Goal: Transaction & Acquisition: Purchase product/service

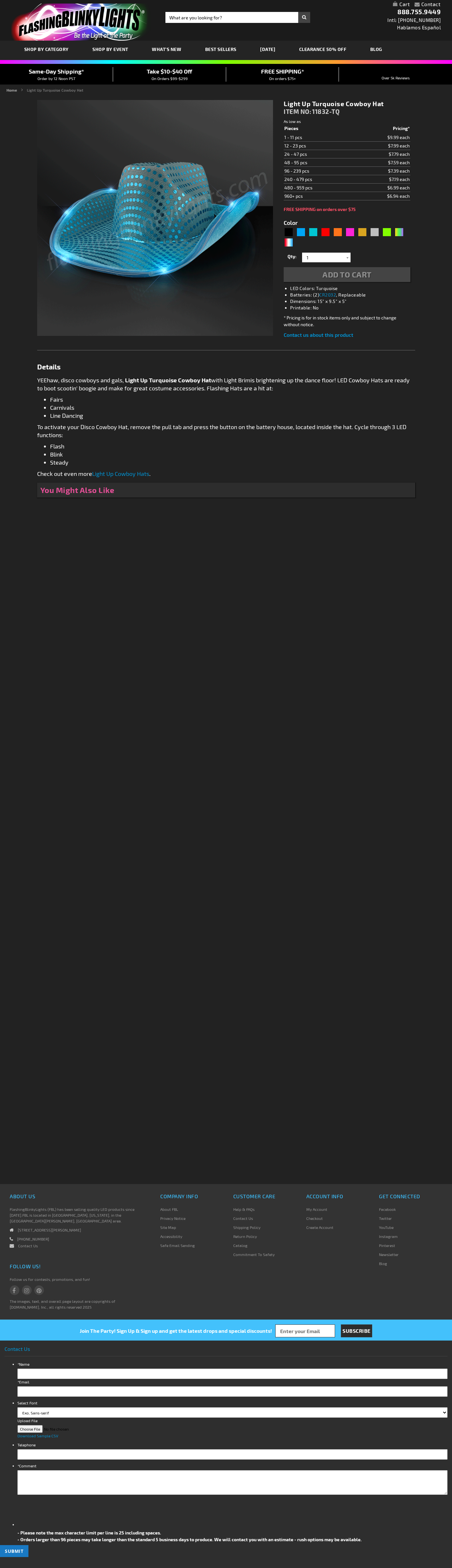
type input "5653"
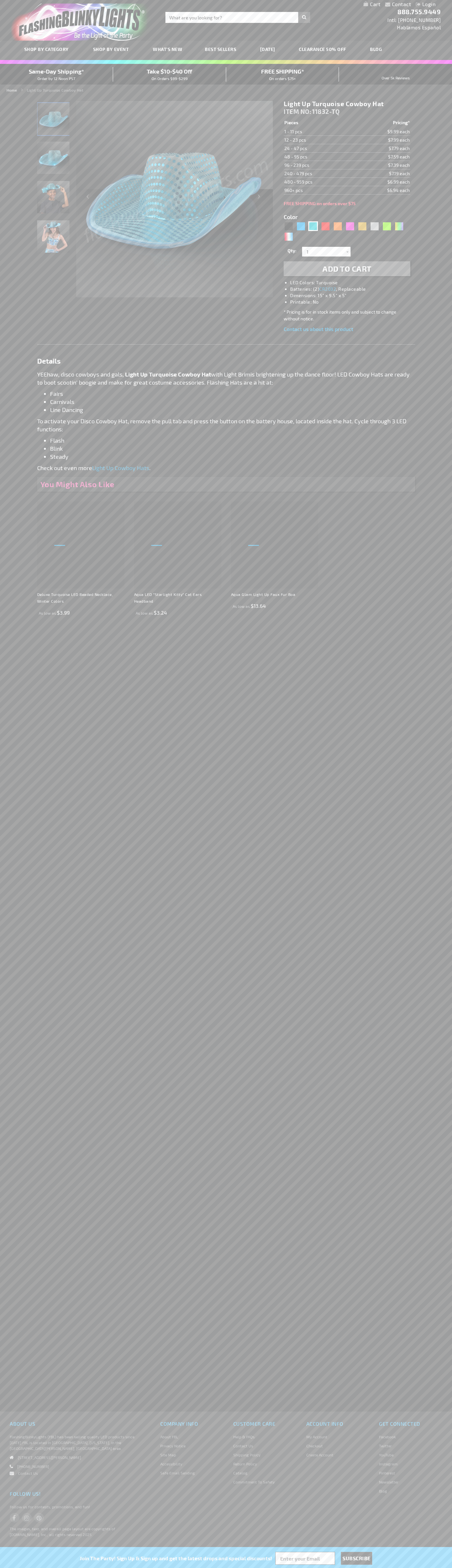
click at [347, 269] on span "Add to Cart" at bounding box center [347, 268] width 49 height 9
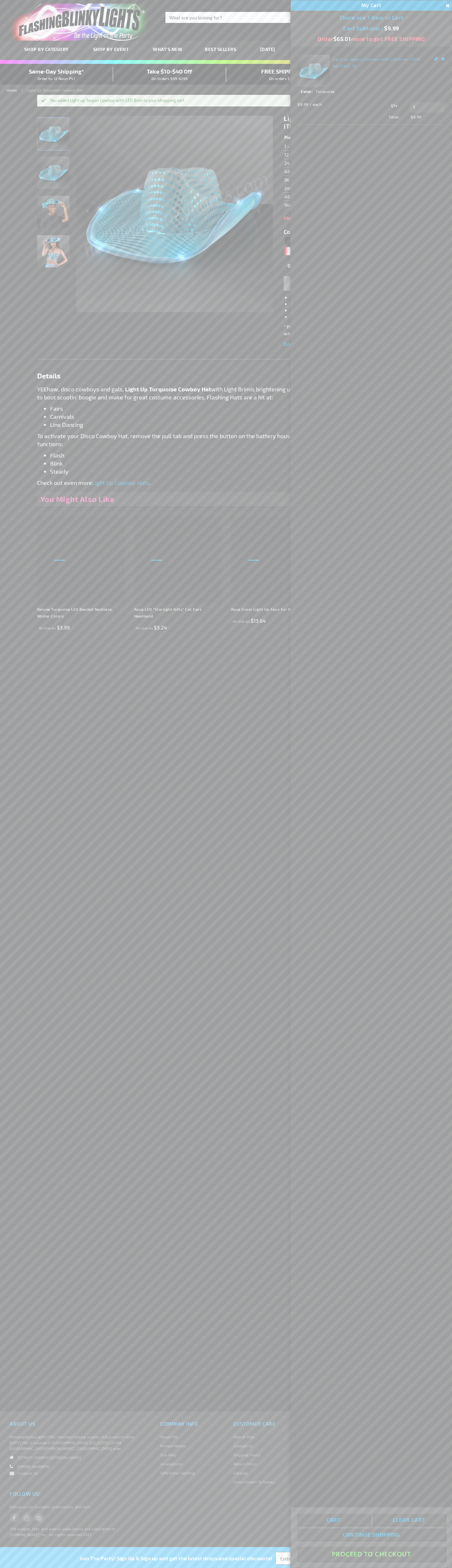
click at [371, 1554] on button "Proceed To Checkout" at bounding box center [371, 1554] width 148 height 15
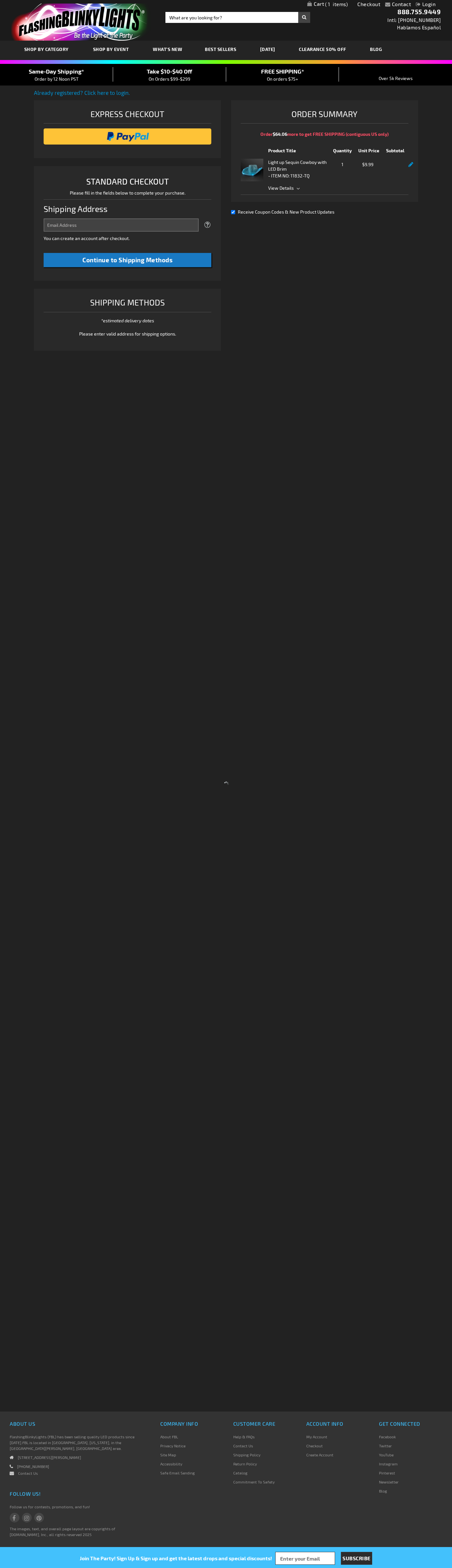
select select "US"
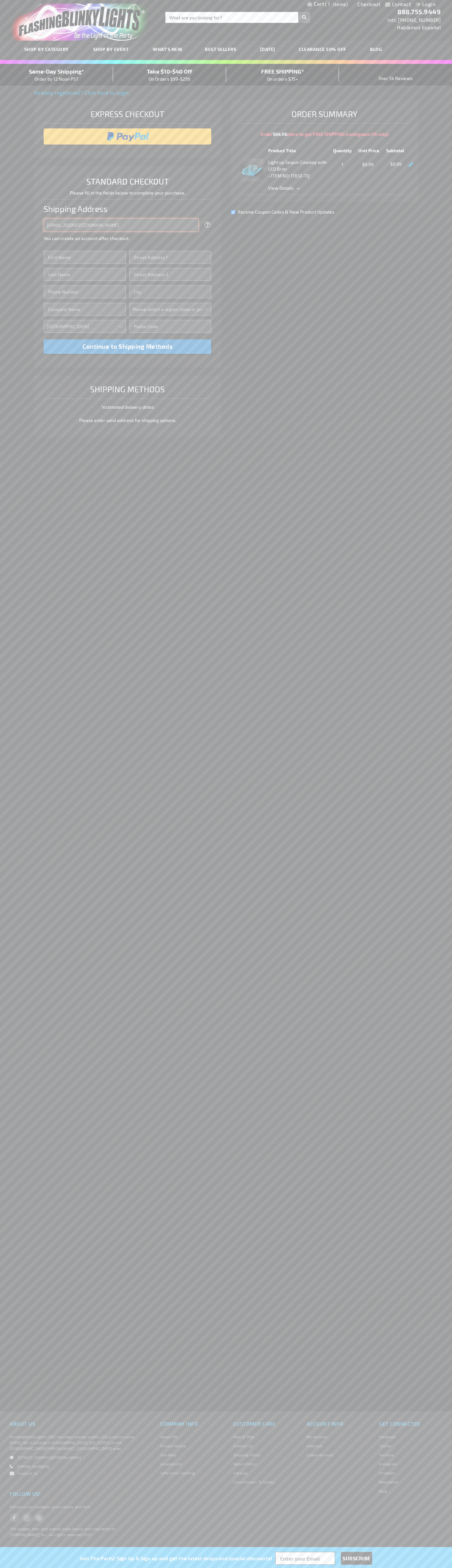
type input "[EMAIL_ADDRESS][DOMAIN_NAME]"
type input "[PERSON_NAME]"
type input "[STREET_ADDRESS][PERSON_NAME]"
type input "First floor"
type input "coral gables"
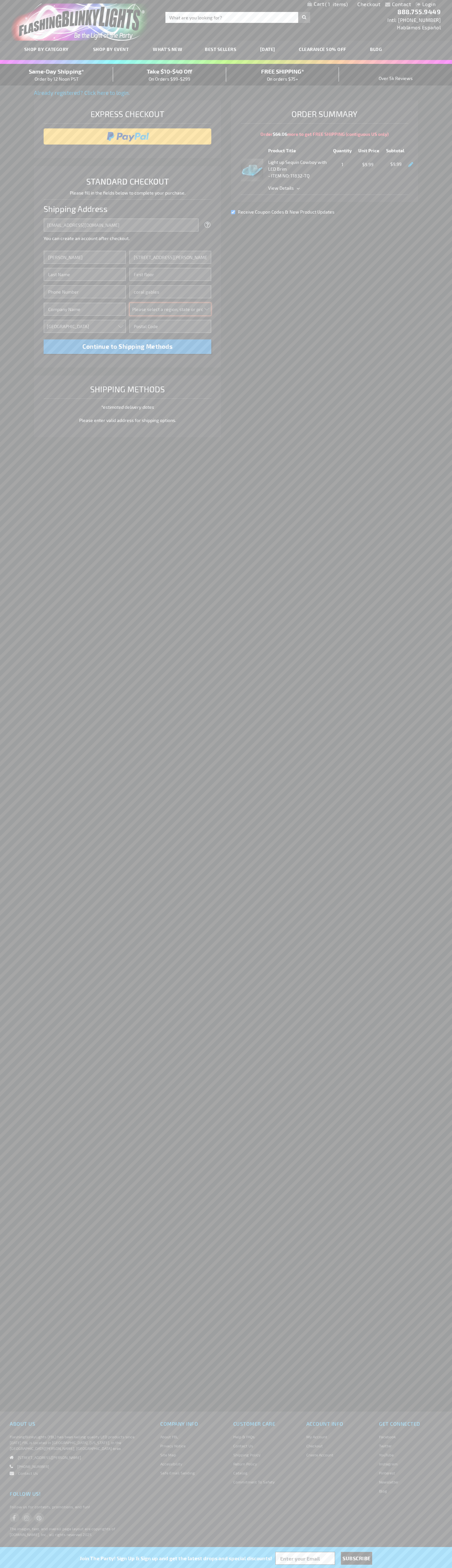
select select "18"
type input "33134"
type input "[PERSON_NAME]"
type input "6502530000"
type input "[PERSON_NAME]"
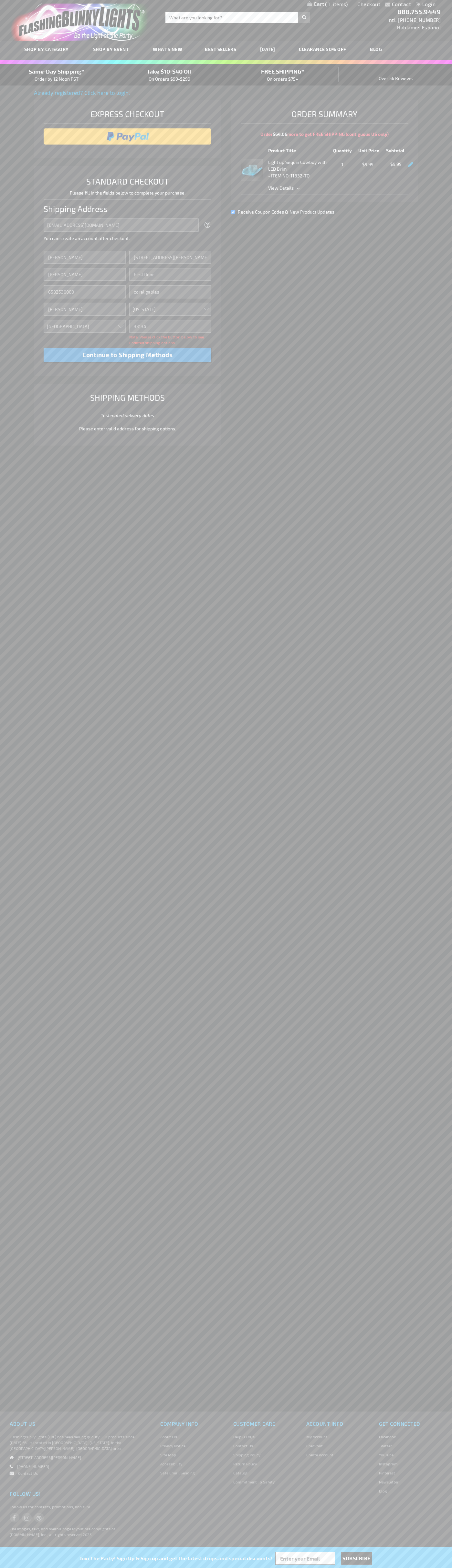
click at [57, 75] on div "Same-Day Shipping* Order by 12 Noon PST" at bounding box center [57, 74] width 113 height 15
click at [127, 136] on input "image" at bounding box center [127, 136] width 161 height 13
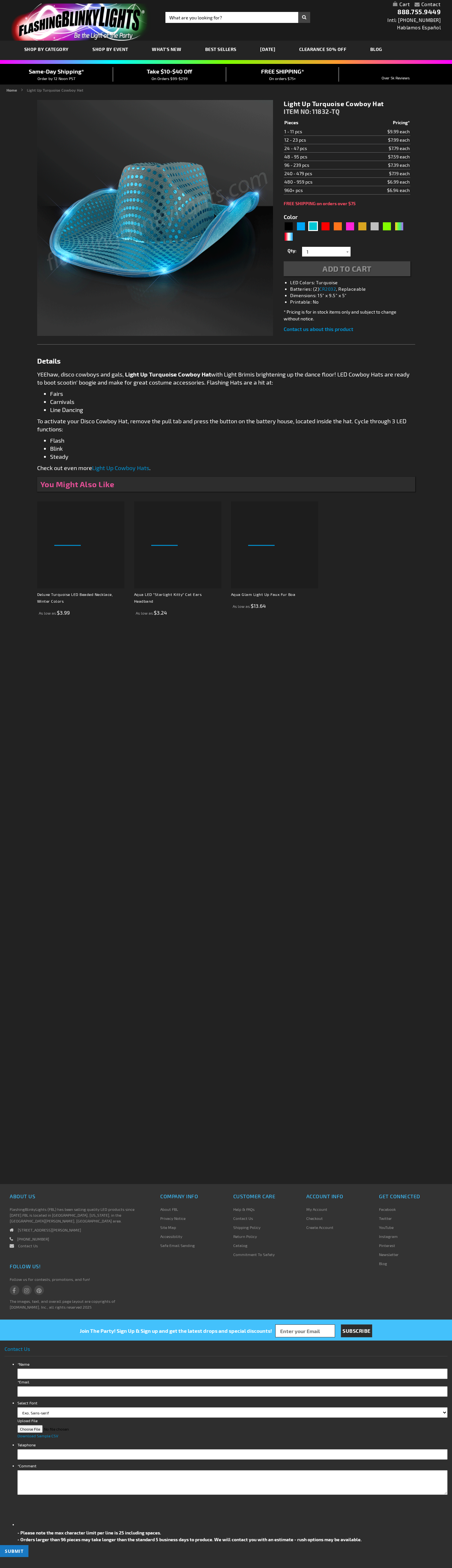
type input "5653"
